Goal: Information Seeking & Learning: Learn about a topic

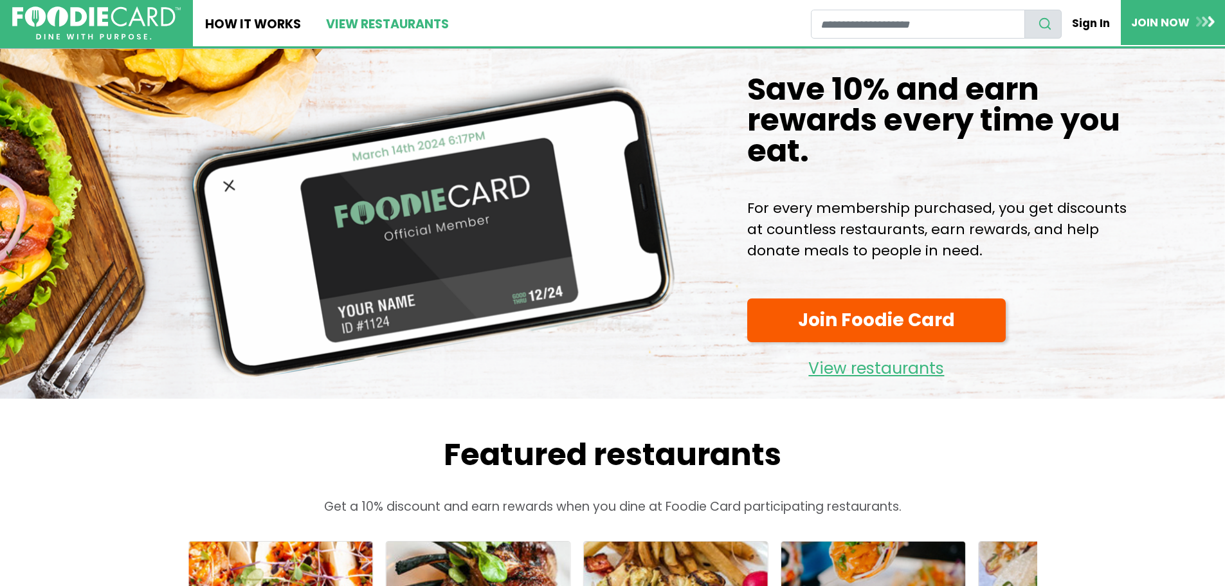
click at [405, 17] on link "View restaurants" at bounding box center [386, 23] width 147 height 46
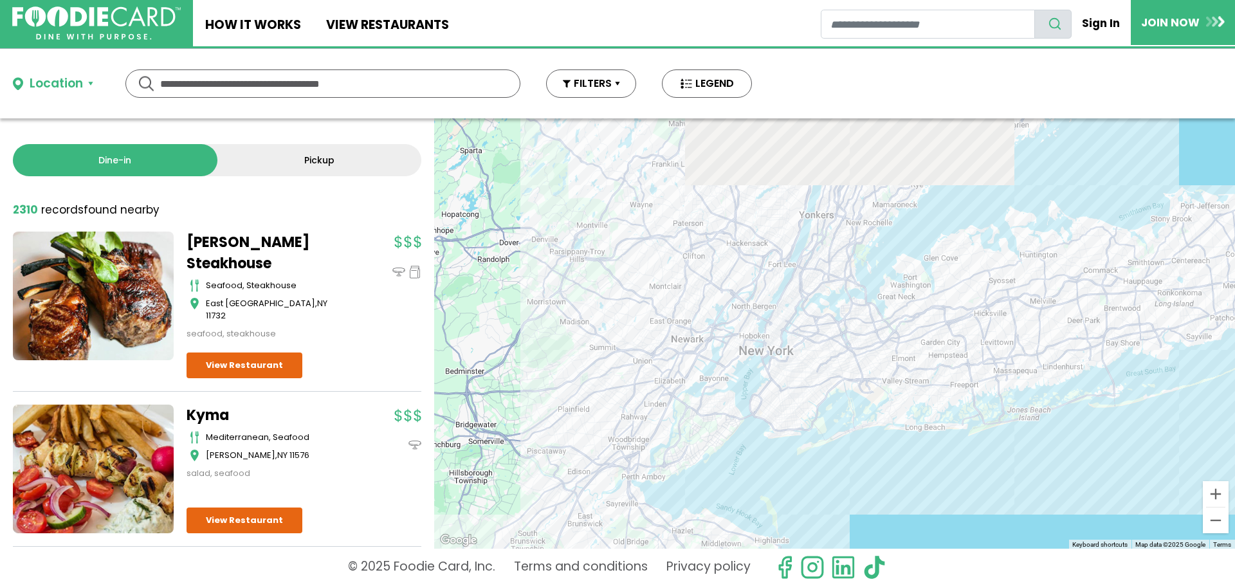
drag, startPoint x: 892, startPoint y: 248, endPoint x: 887, endPoint y: 512, distance: 264.4
click at [887, 512] on div at bounding box center [834, 333] width 801 height 430
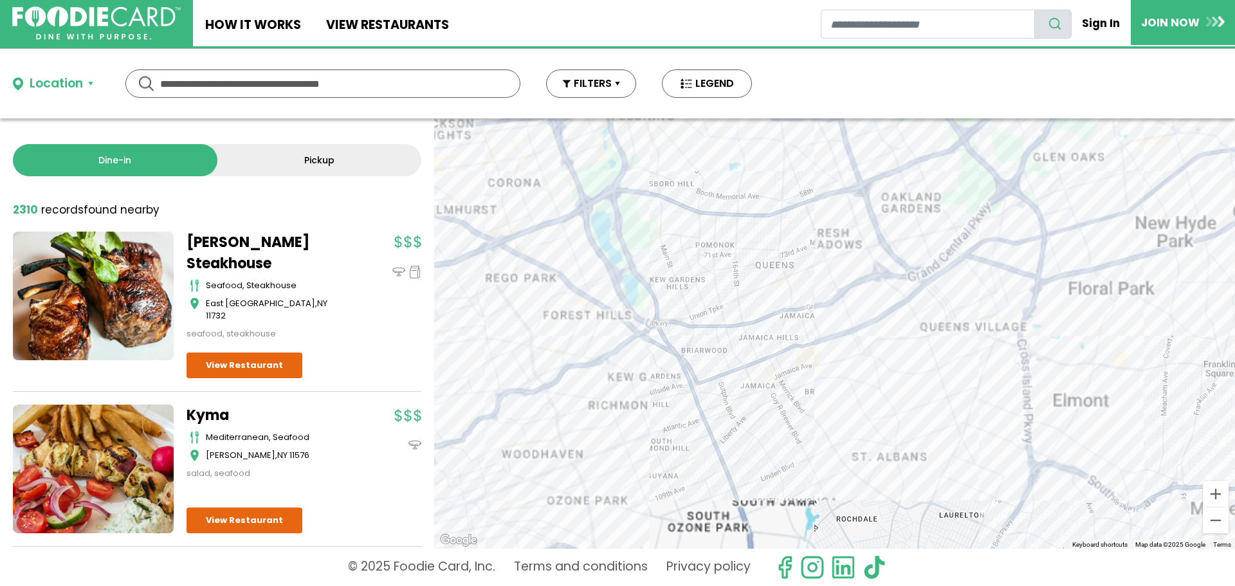
drag, startPoint x: 915, startPoint y: 264, endPoint x: 914, endPoint y: 433, distance: 169.2
click at [914, 433] on div at bounding box center [834, 333] width 801 height 430
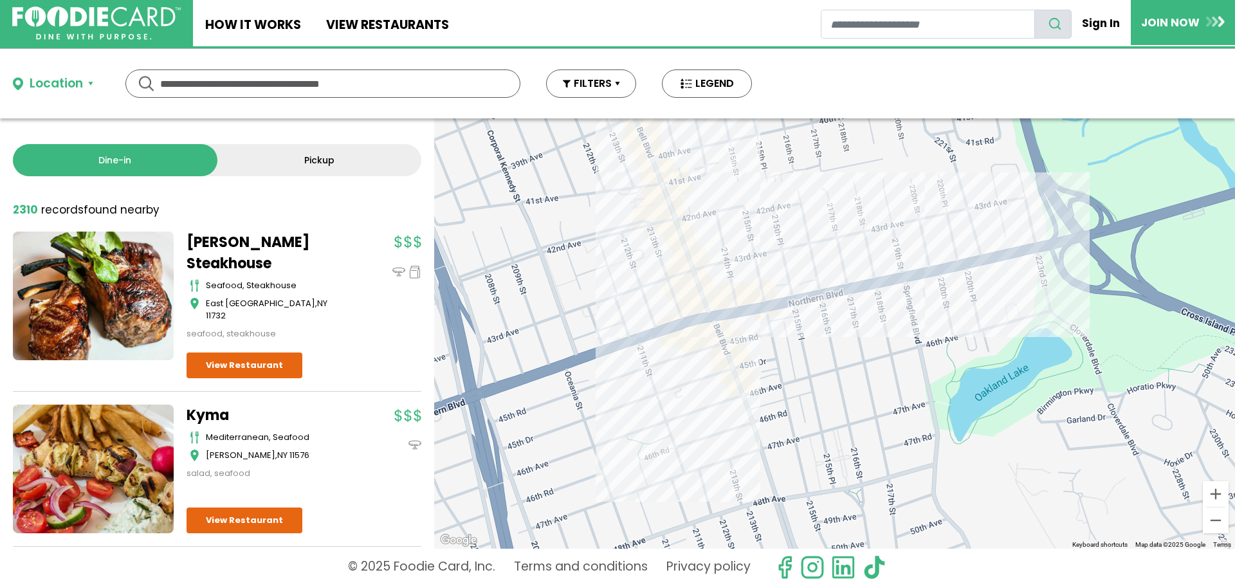
drag, startPoint x: 822, startPoint y: 454, endPoint x: 834, endPoint y: 479, distance: 27.0
click at [834, 479] on div at bounding box center [834, 333] width 801 height 430
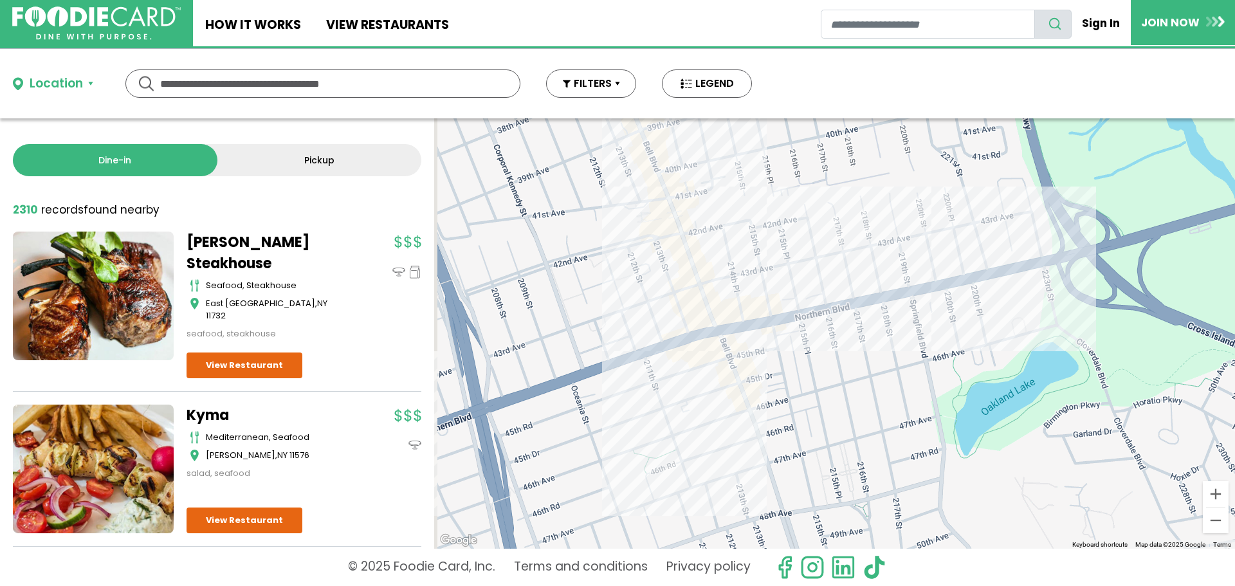
drag, startPoint x: 726, startPoint y: 340, endPoint x: 753, endPoint y: 399, distance: 65.0
click at [753, 412] on div at bounding box center [834, 333] width 801 height 430
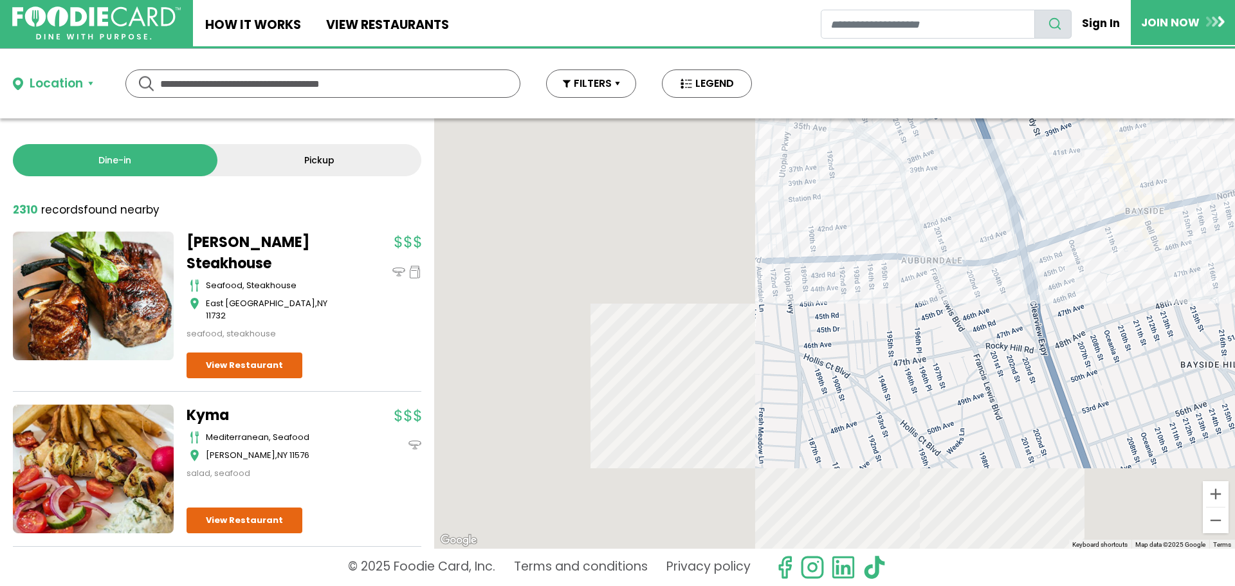
drag, startPoint x: 670, startPoint y: 421, endPoint x: 1118, endPoint y: 203, distance: 497.9
click at [1120, 197] on div at bounding box center [834, 333] width 801 height 430
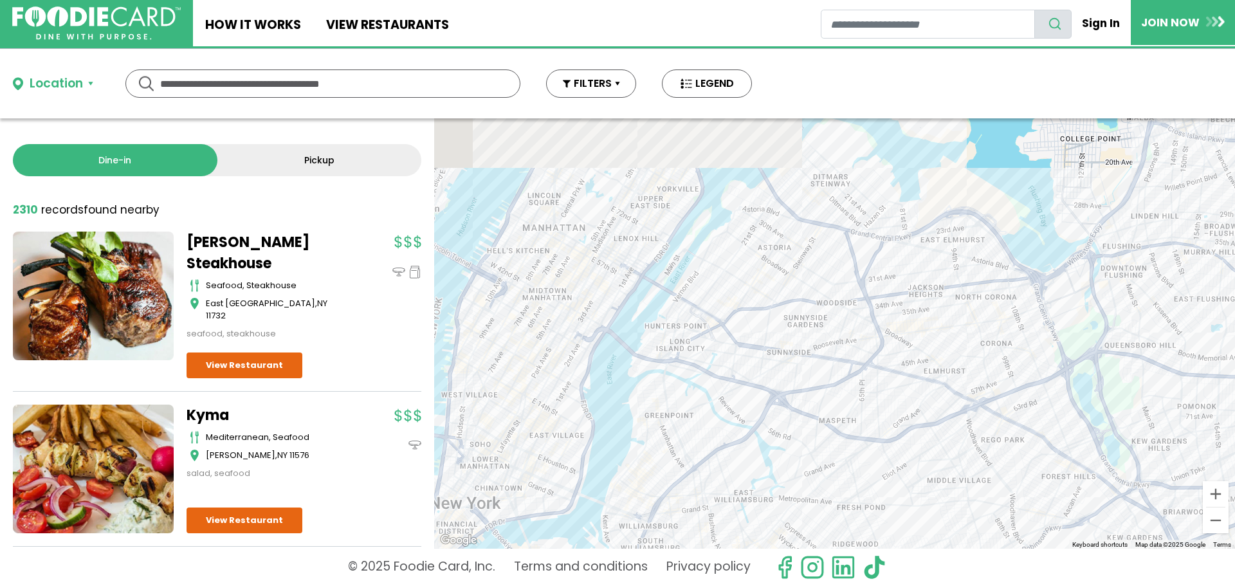
drag, startPoint x: 726, startPoint y: 291, endPoint x: 803, endPoint y: 405, distance: 137.2
click at [803, 405] on div at bounding box center [834, 333] width 801 height 430
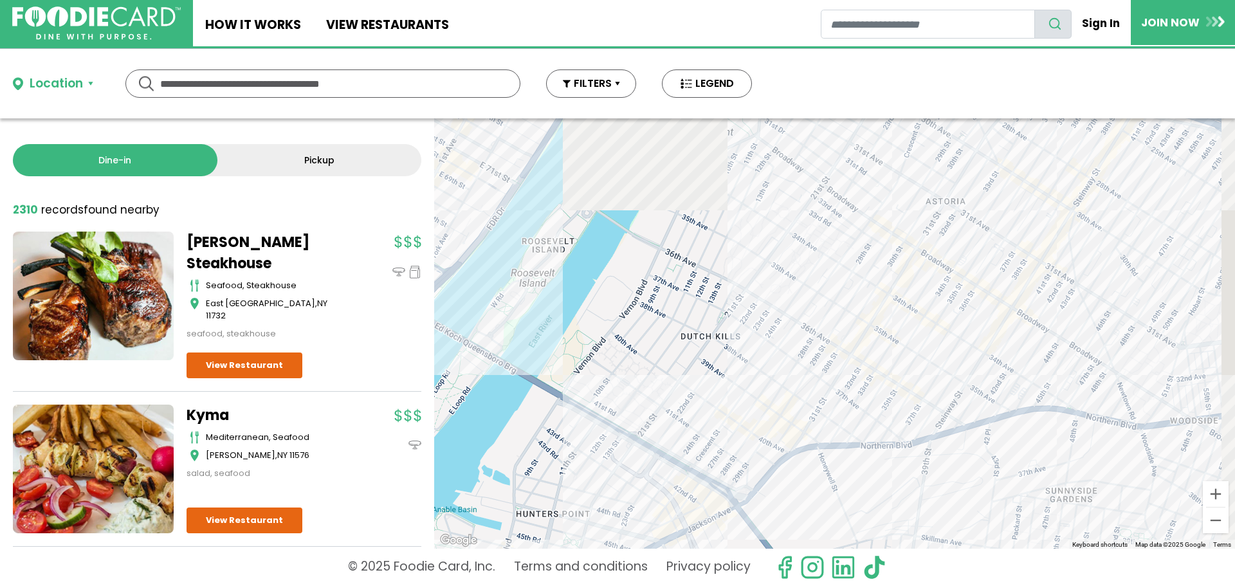
drag, startPoint x: 783, startPoint y: 272, endPoint x: 702, endPoint y: 449, distance: 194.6
click at [702, 449] on div at bounding box center [834, 333] width 801 height 430
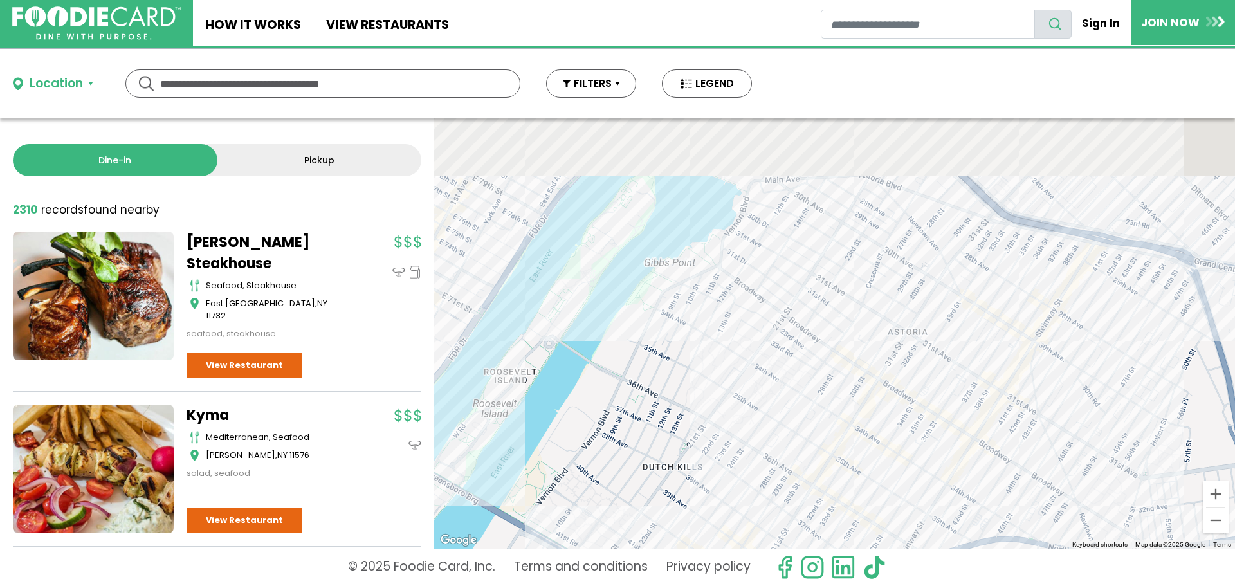
drag, startPoint x: 821, startPoint y: 306, endPoint x: 784, endPoint y: 423, distance: 123.5
click at [784, 423] on div at bounding box center [834, 333] width 801 height 430
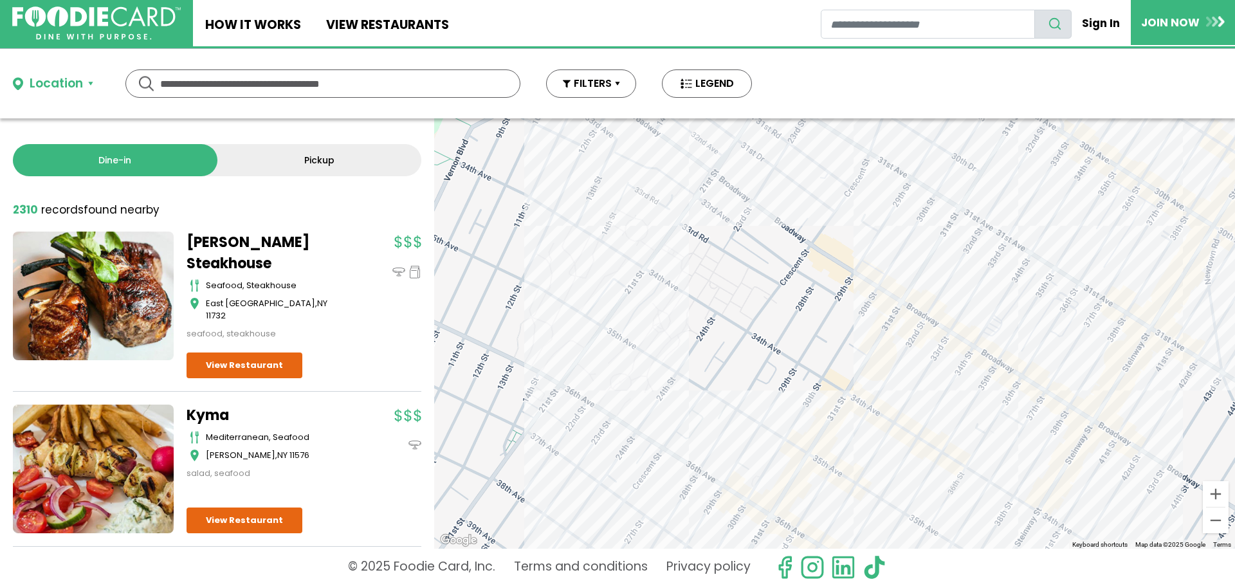
drag, startPoint x: 880, startPoint y: 456, endPoint x: 821, endPoint y: 322, distance: 146.6
click at [821, 322] on div at bounding box center [834, 333] width 801 height 430
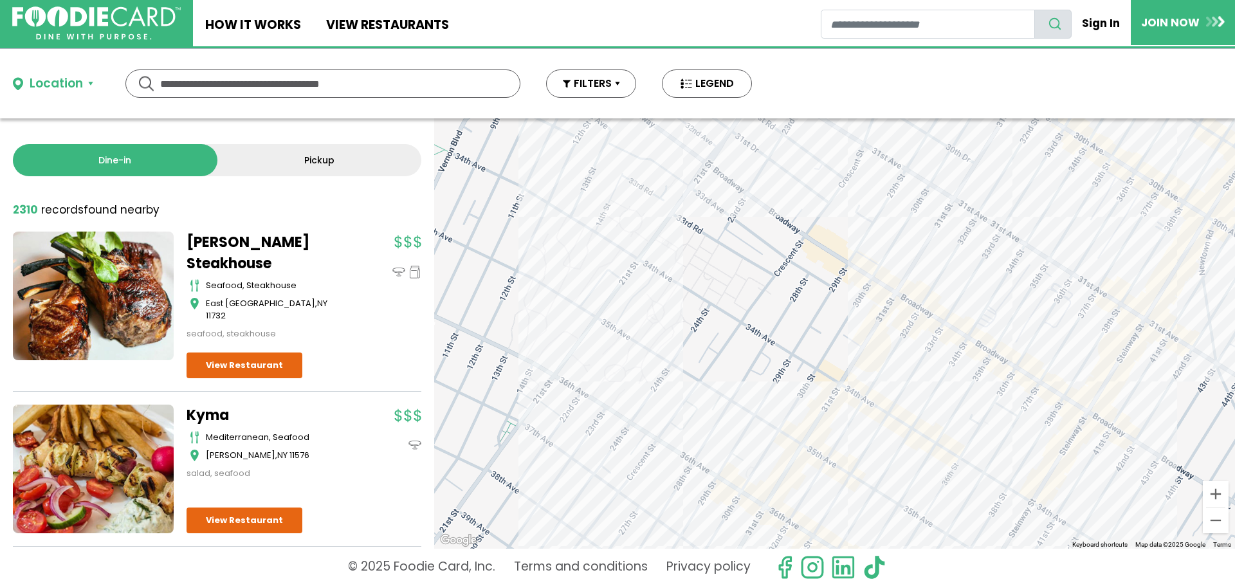
click at [846, 400] on div at bounding box center [834, 333] width 801 height 430
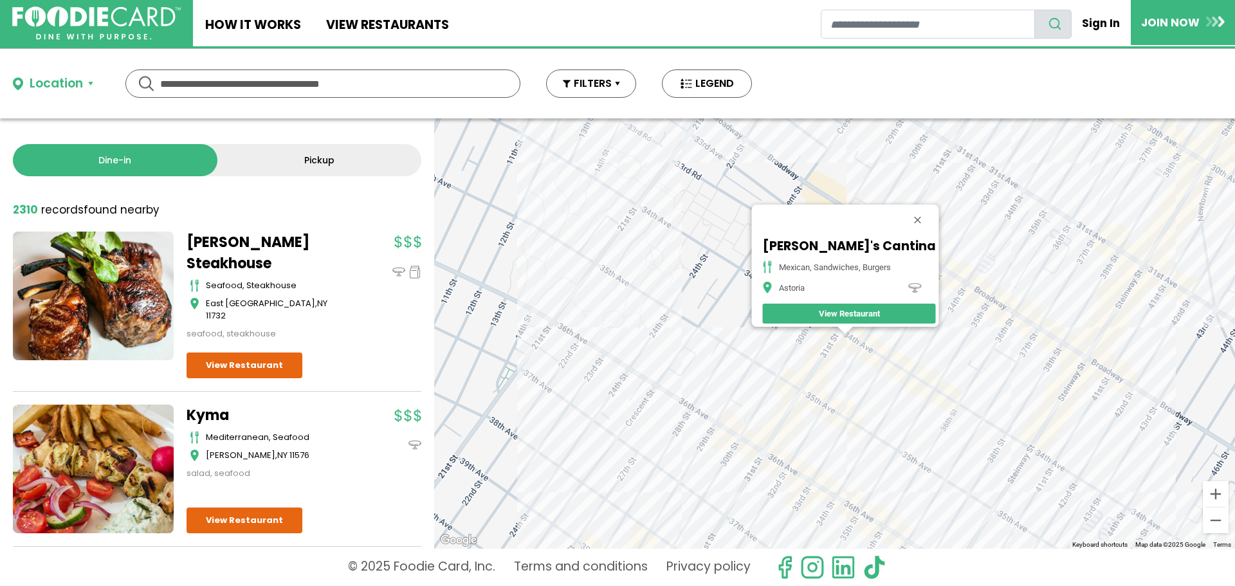
click at [881, 360] on div "Chano's Cantina Mexican, Sandwiches, Burgers Astoria View Restaurant" at bounding box center [834, 333] width 801 height 430
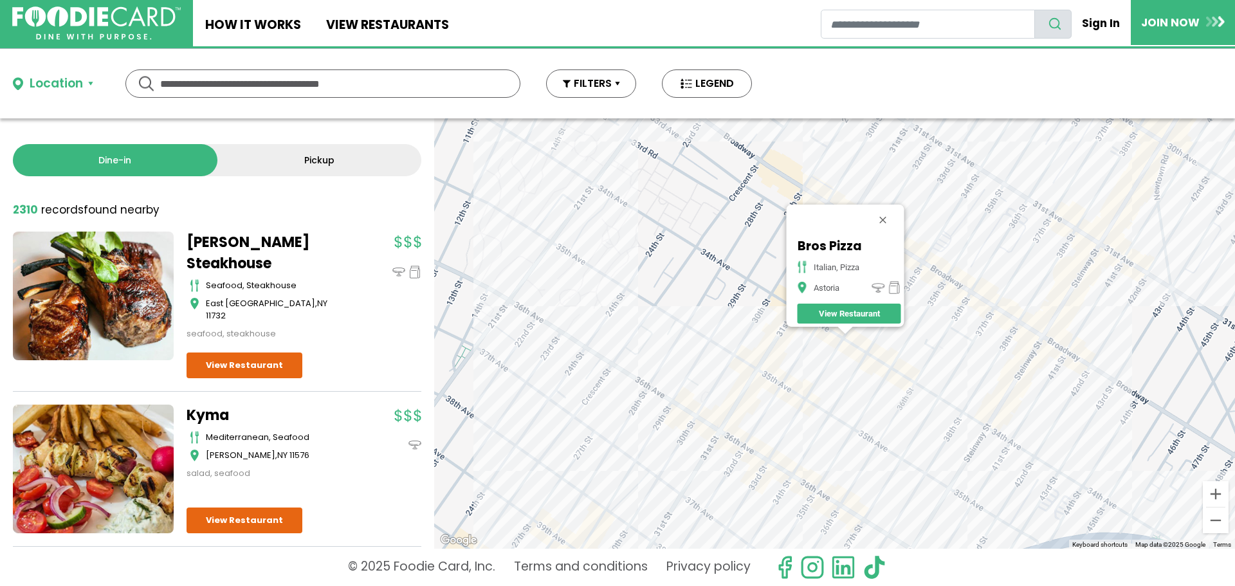
click at [835, 335] on div "Bros Pizza italian, pizza Astoria View Restaurant" at bounding box center [834, 333] width 801 height 430
click at [831, 338] on div "Bros Pizza italian, pizza Astoria View Restaurant" at bounding box center [834, 333] width 801 height 430
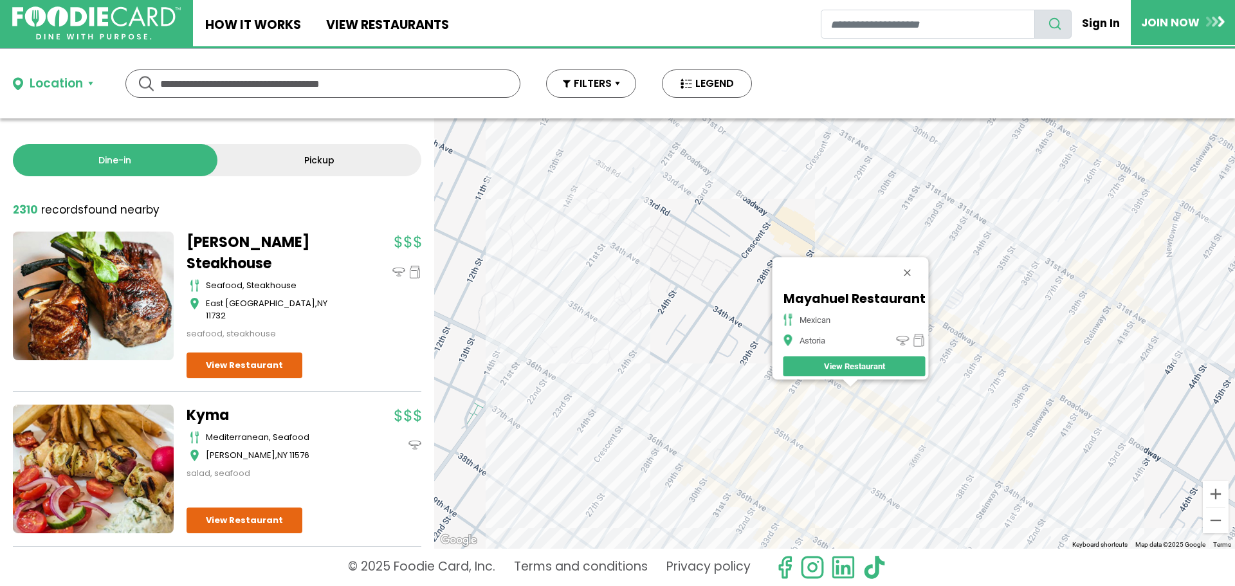
drag, startPoint x: 834, startPoint y: 378, endPoint x: 839, endPoint y: 432, distance: 54.3
click at [839, 432] on div "Mayahuel Restaurant mexican Astoria View Restaurant" at bounding box center [834, 333] width 801 height 430
click at [738, 354] on div "Mayahuel Restaurant mexican Astoria View Restaurant" at bounding box center [834, 333] width 801 height 430
click at [913, 266] on button "Close" at bounding box center [906, 272] width 31 height 31
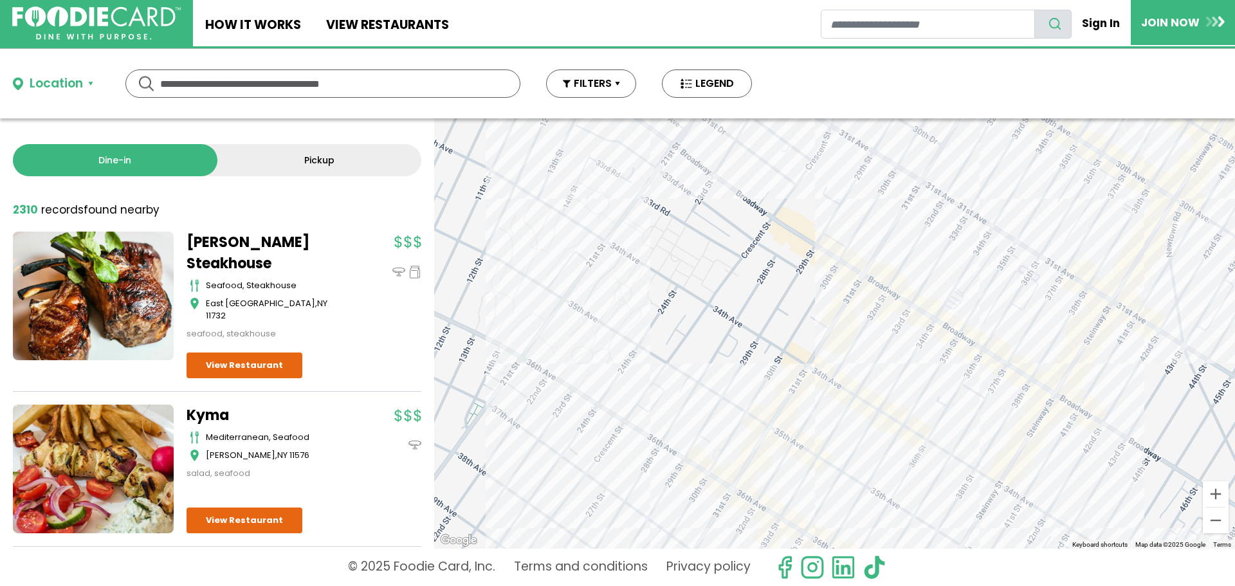
click at [792, 410] on div at bounding box center [834, 333] width 801 height 430
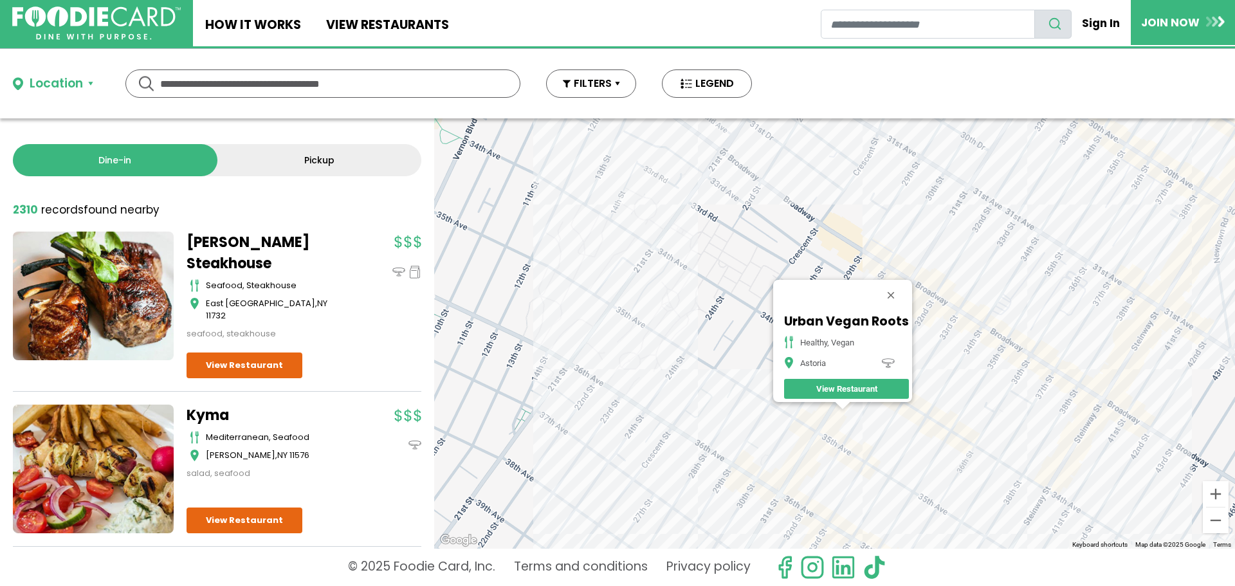
drag, startPoint x: 928, startPoint y: 410, endPoint x: 926, endPoint y: 497, distance: 86.2
click at [926, 497] on div "Urban Vegan Roots healthy, vegan Astoria View Restaurant" at bounding box center [834, 333] width 801 height 430
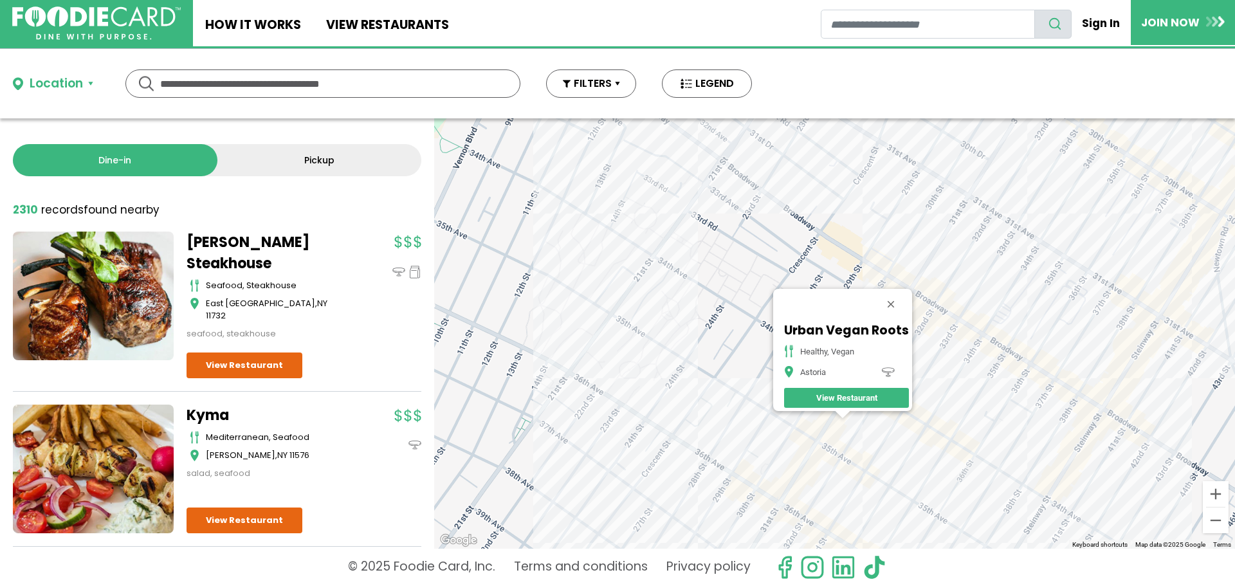
click at [748, 327] on div "Urban Vegan Roots healthy, vegan Astoria View Restaurant" at bounding box center [834, 333] width 801 height 430
click at [896, 296] on button "Close" at bounding box center [890, 304] width 31 height 31
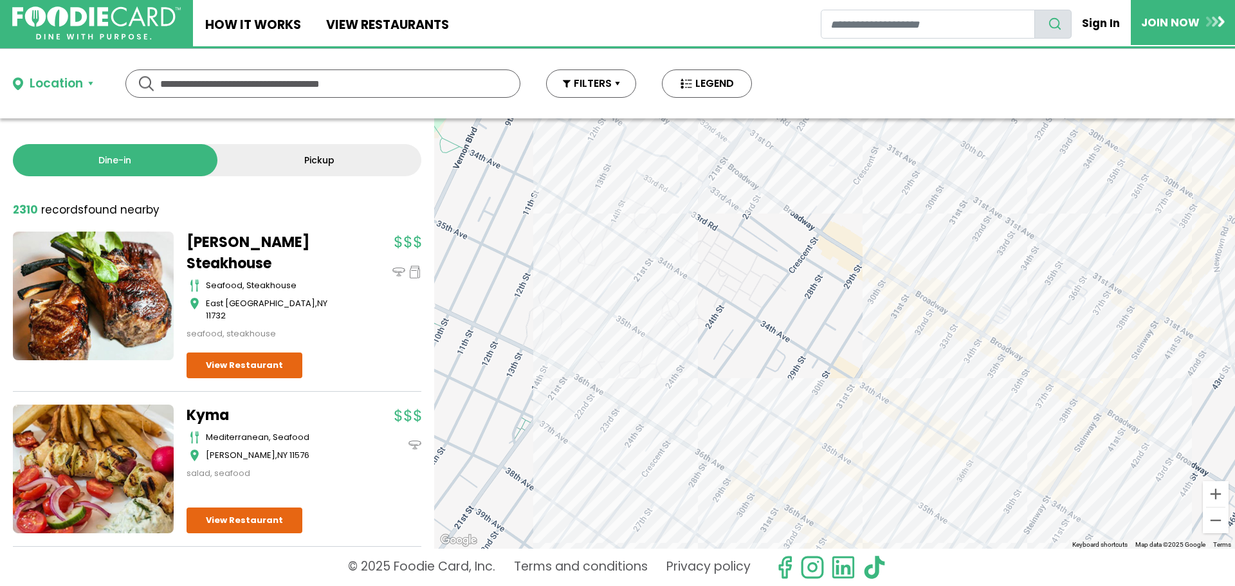
click at [859, 396] on div at bounding box center [834, 333] width 801 height 430
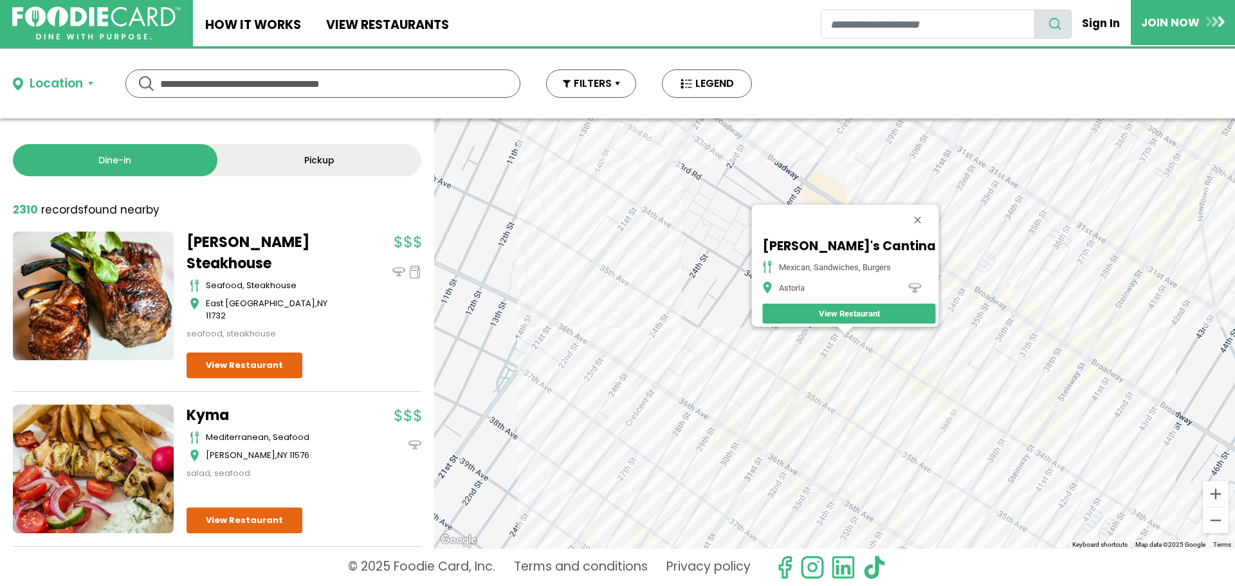
click at [351, 78] on input "text" at bounding box center [322, 83] width 325 height 27
type input "**********"
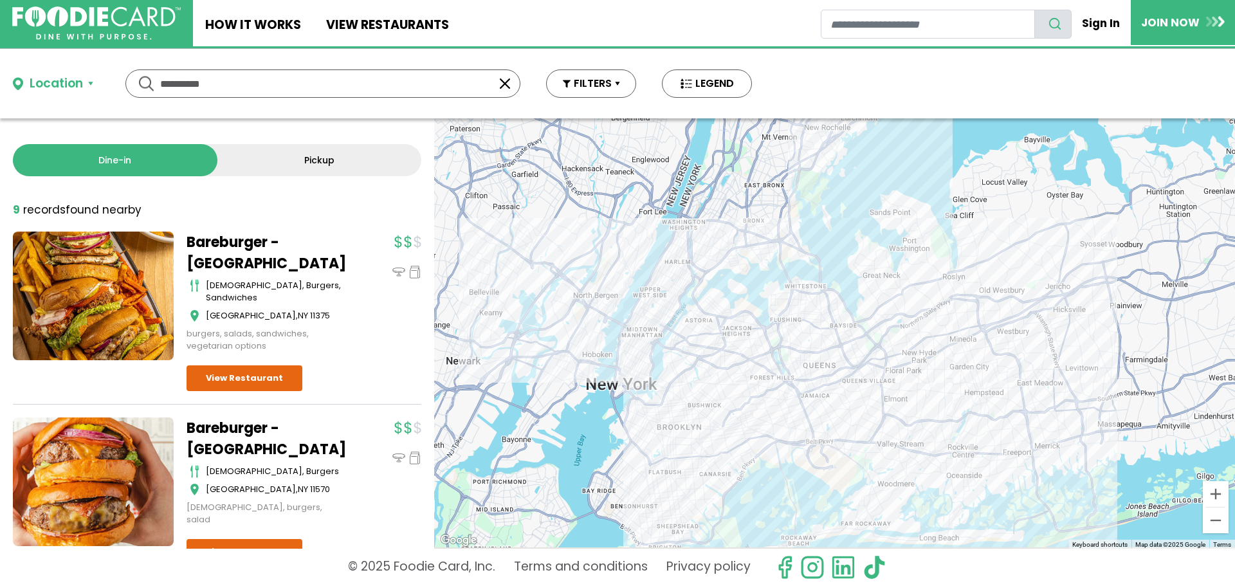
drag, startPoint x: 963, startPoint y: 423, endPoint x: 924, endPoint y: 374, distance: 62.3
click at [924, 374] on div at bounding box center [834, 333] width 801 height 430
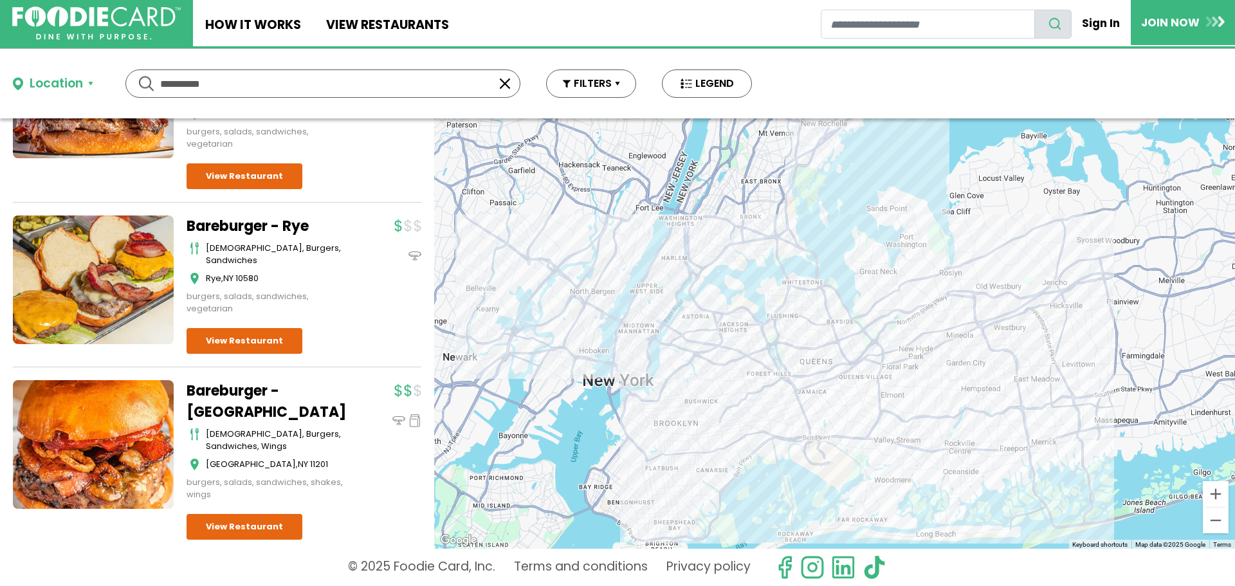
scroll to position [1263, 0]
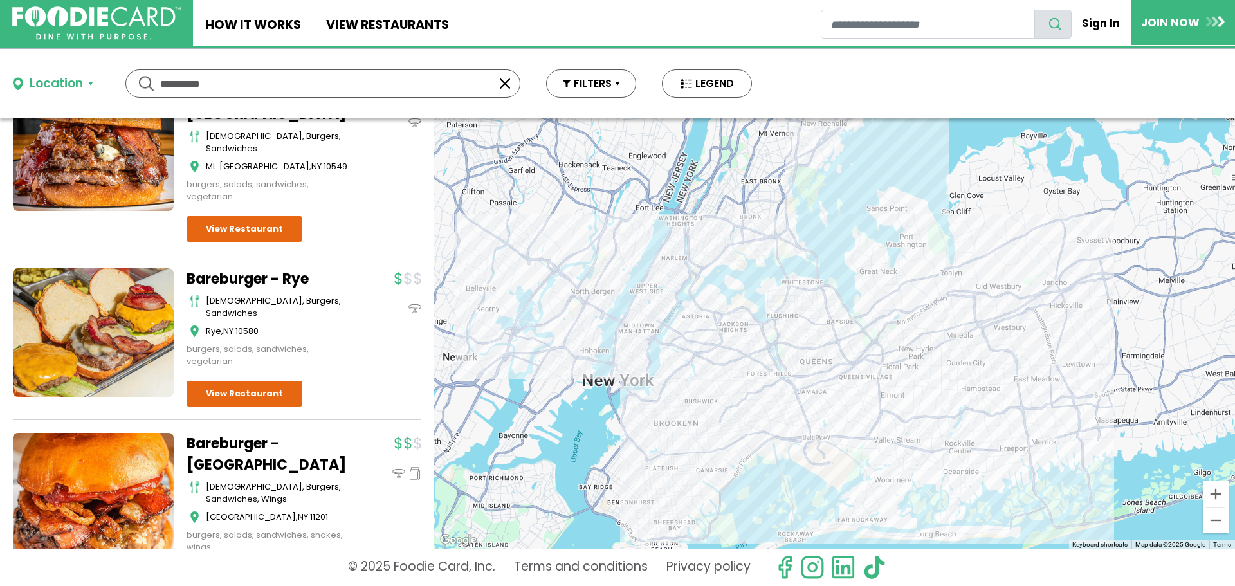
drag, startPoint x: 354, startPoint y: 479, endPoint x: 356, endPoint y: 444, distance: 34.1
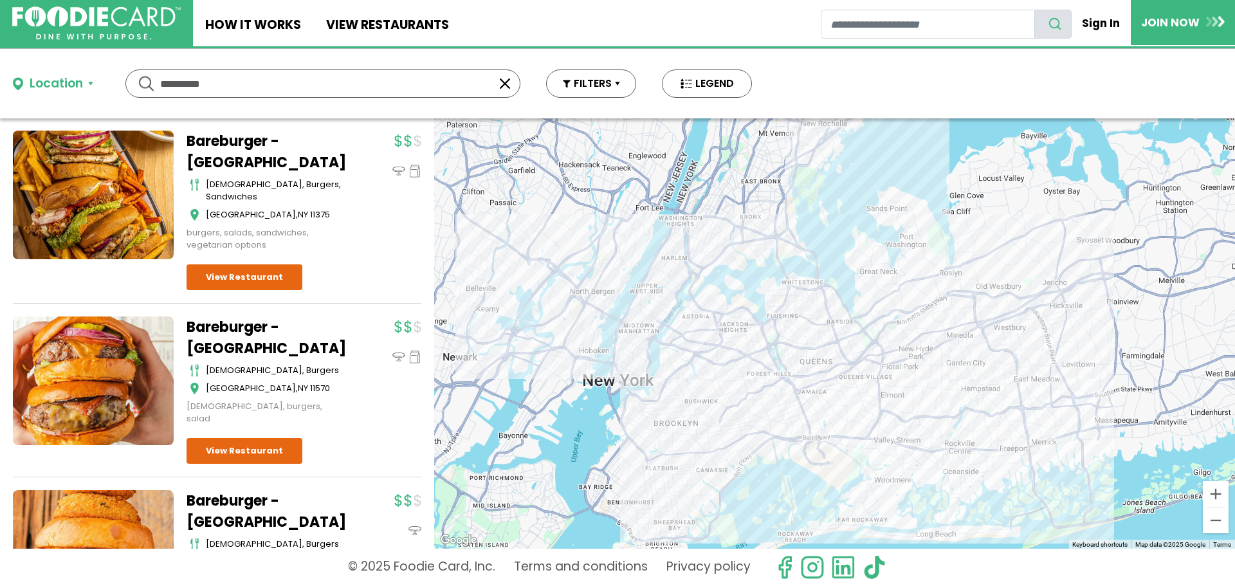
scroll to position [0, 0]
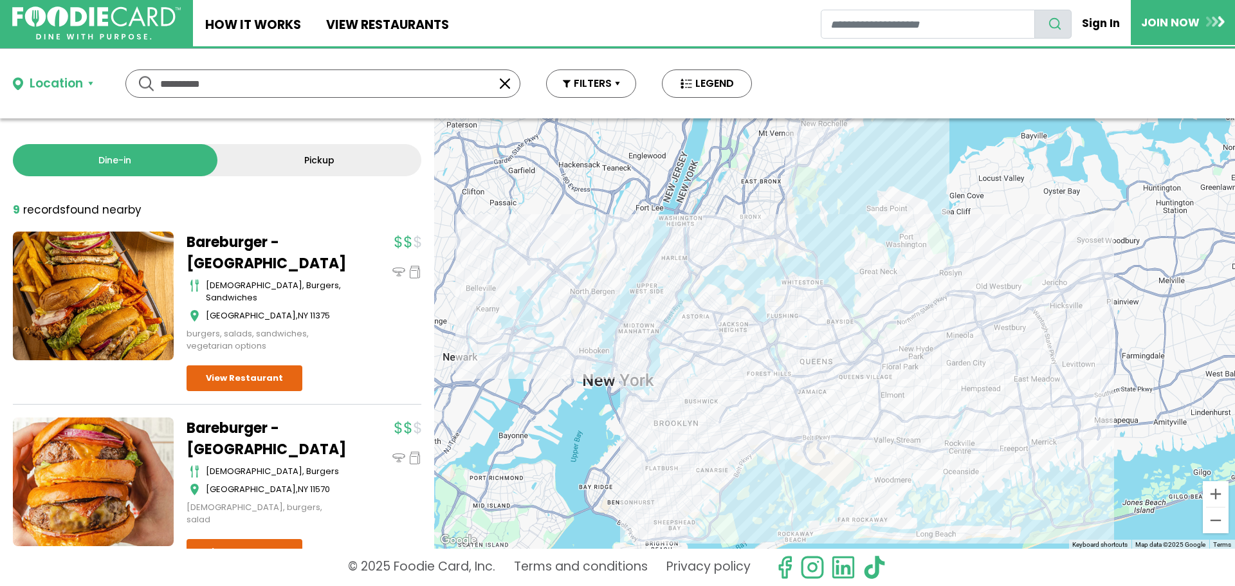
drag, startPoint x: 351, startPoint y: 484, endPoint x: 347, endPoint y: 320, distance: 164.1
click at [271, 24] on link "How It Works" at bounding box center [253, 23] width 120 height 46
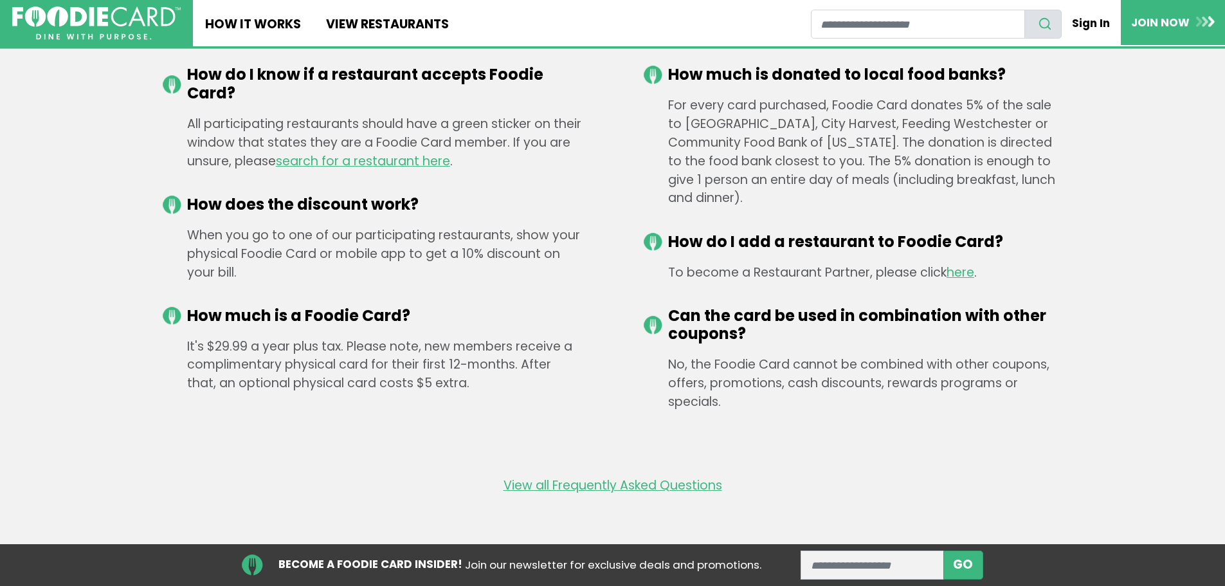
scroll to position [2169, 0]
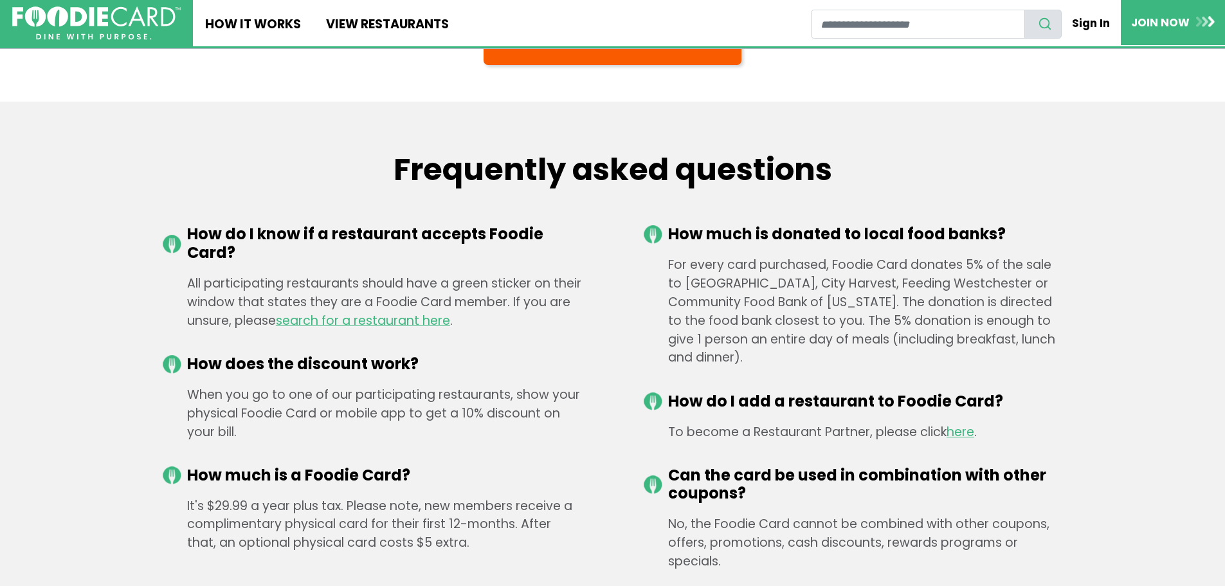
drag, startPoint x: 534, startPoint y: 329, endPoint x: 536, endPoint y: 238, distance: 91.3
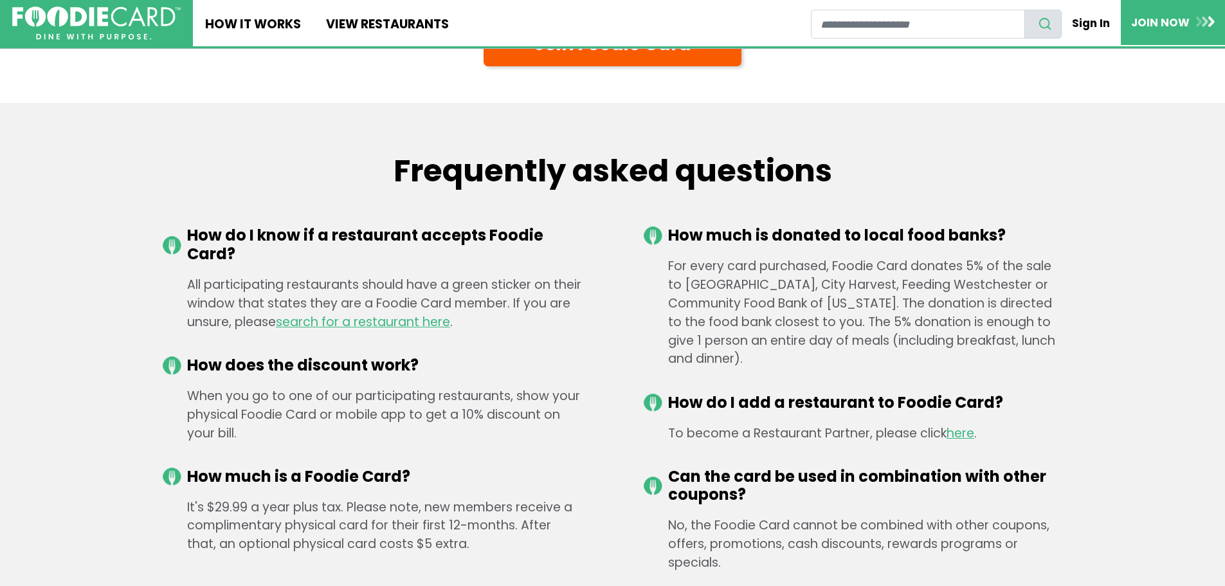
scroll to position [1769, 0]
